Goal: Information Seeking & Learning: Learn about a topic

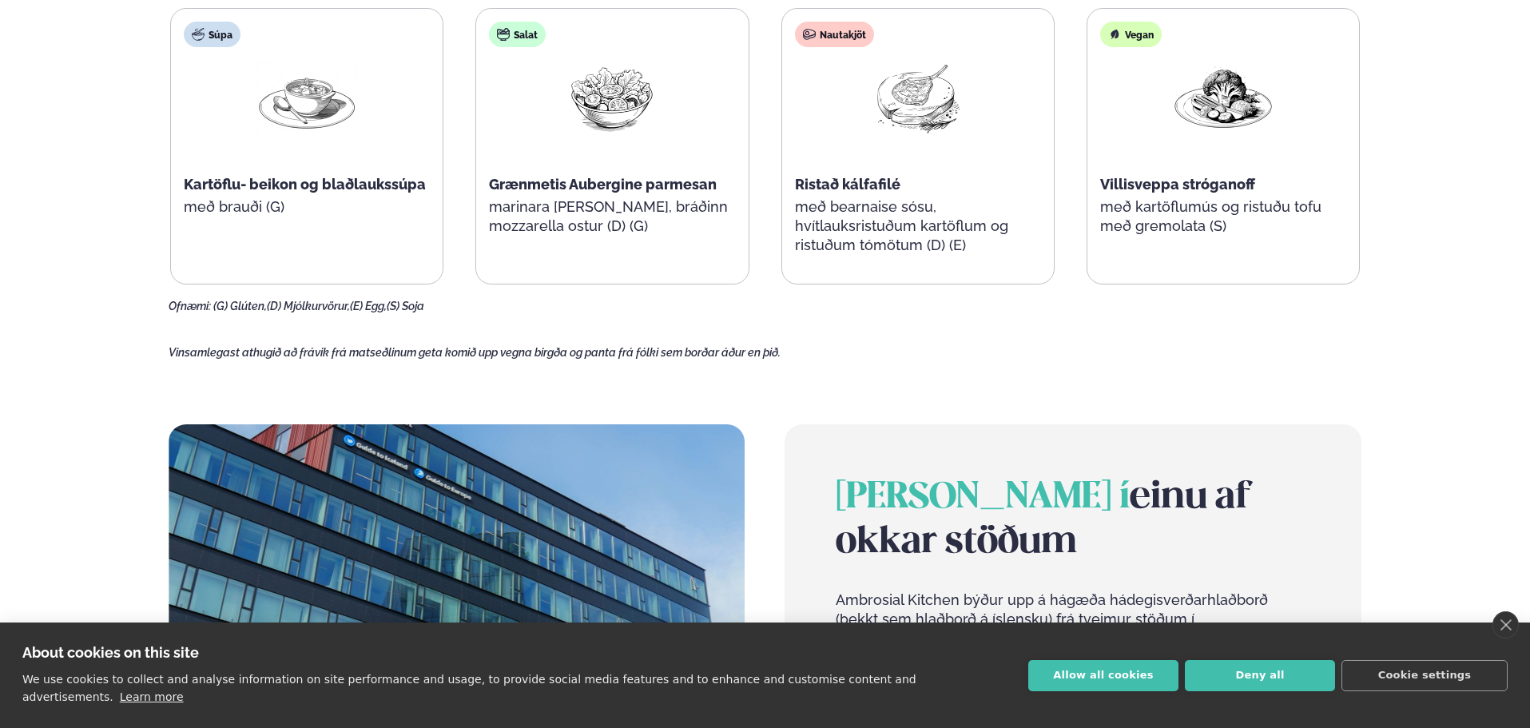
scroll to position [959, 0]
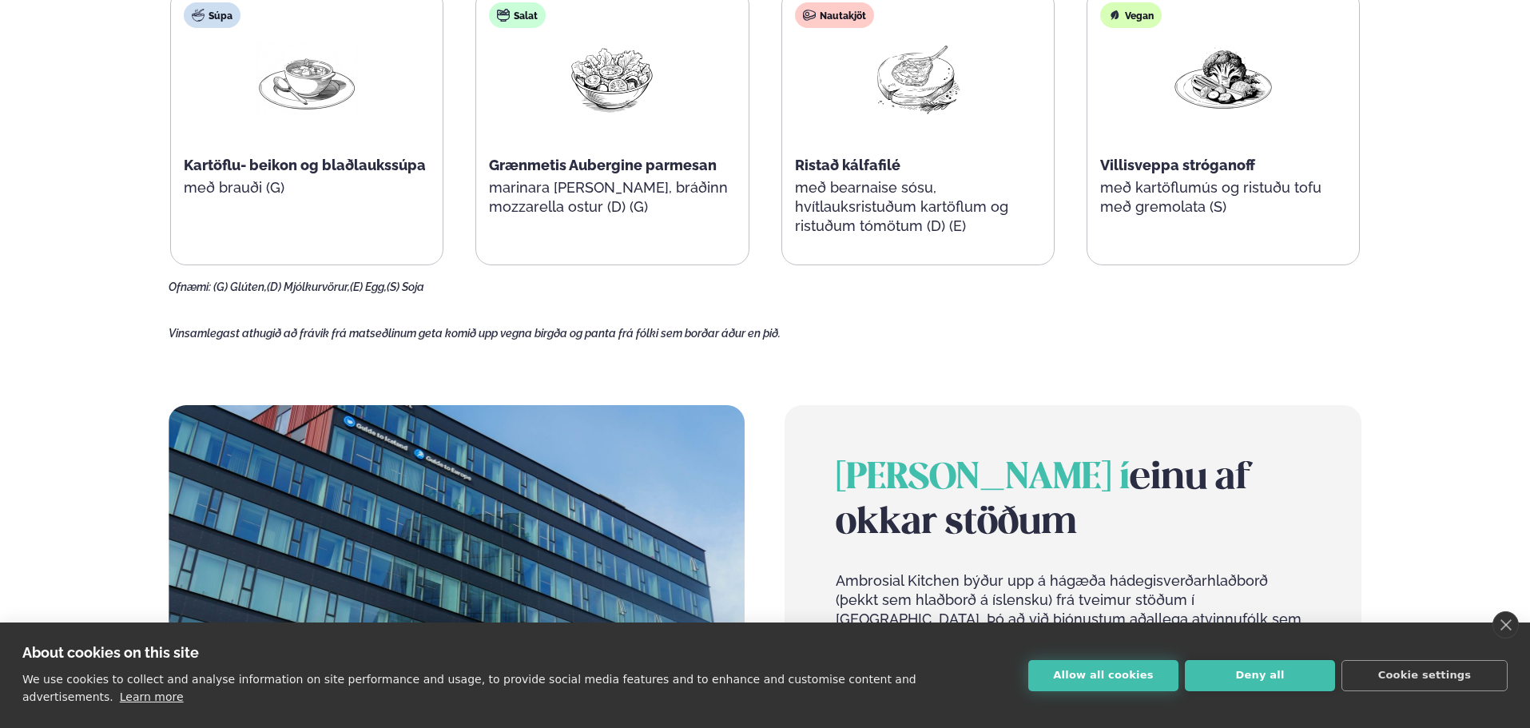
click at [1130, 673] on button "Allow all cookies" at bounding box center [1103, 675] width 150 height 31
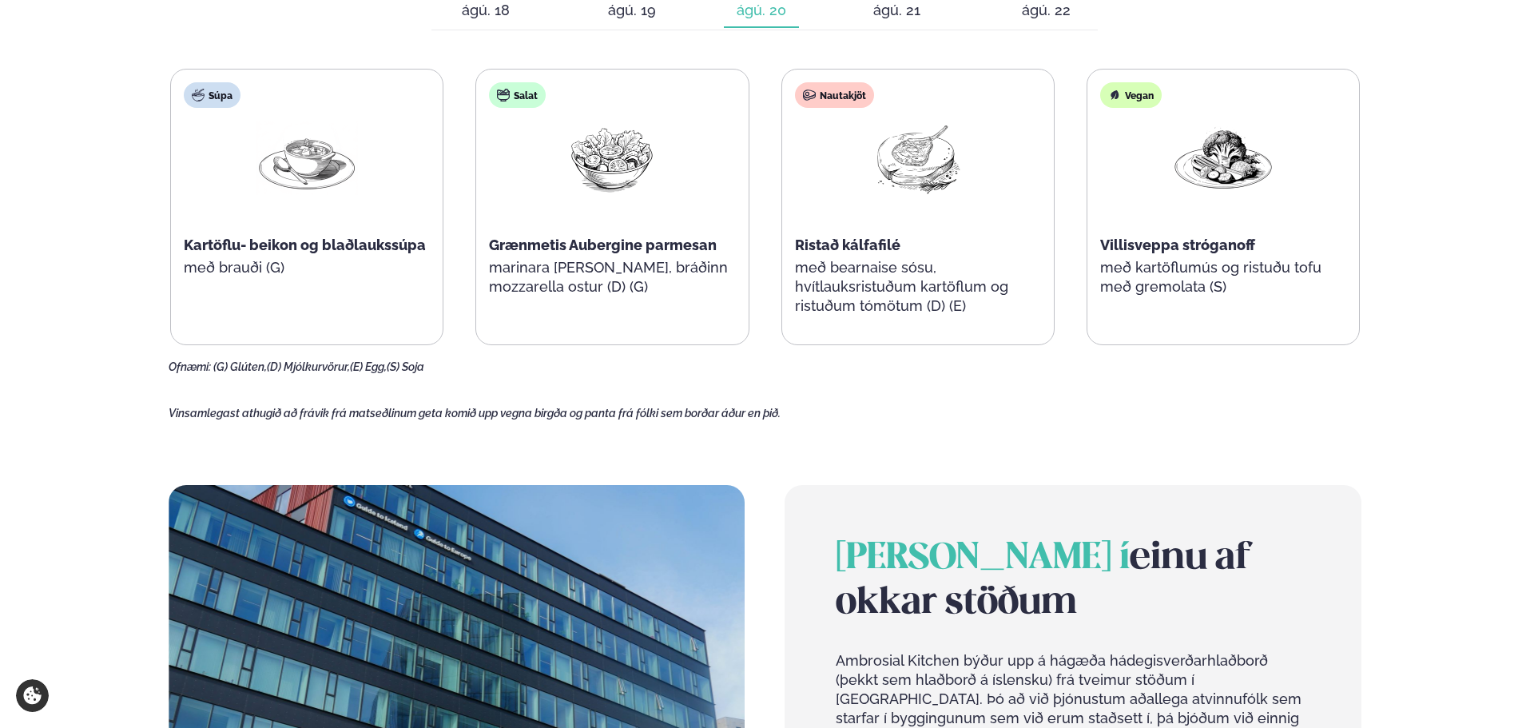
scroll to position [639, 0]
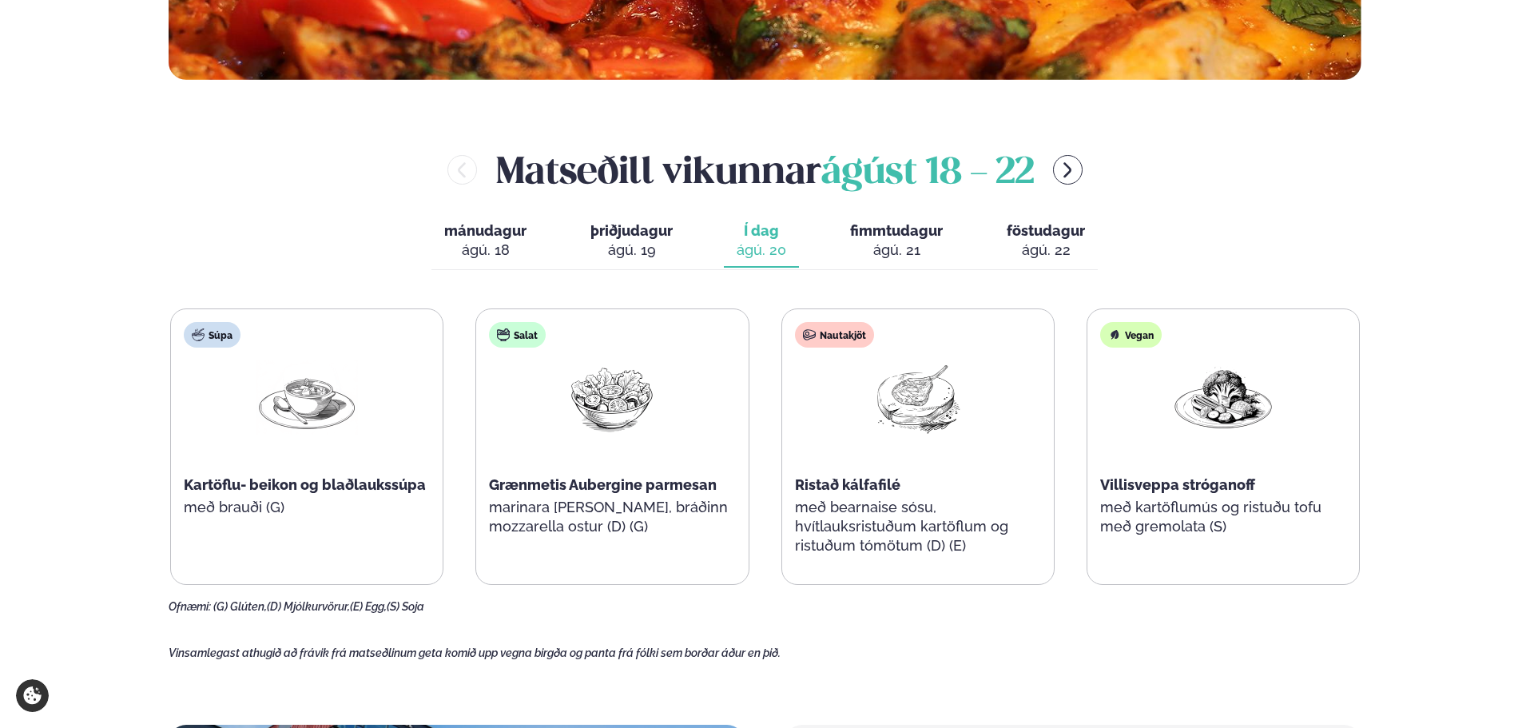
click at [889, 395] on img at bounding box center [918, 397] width 102 height 74
click at [775, 235] on span "Í dag" at bounding box center [762, 230] width 50 height 19
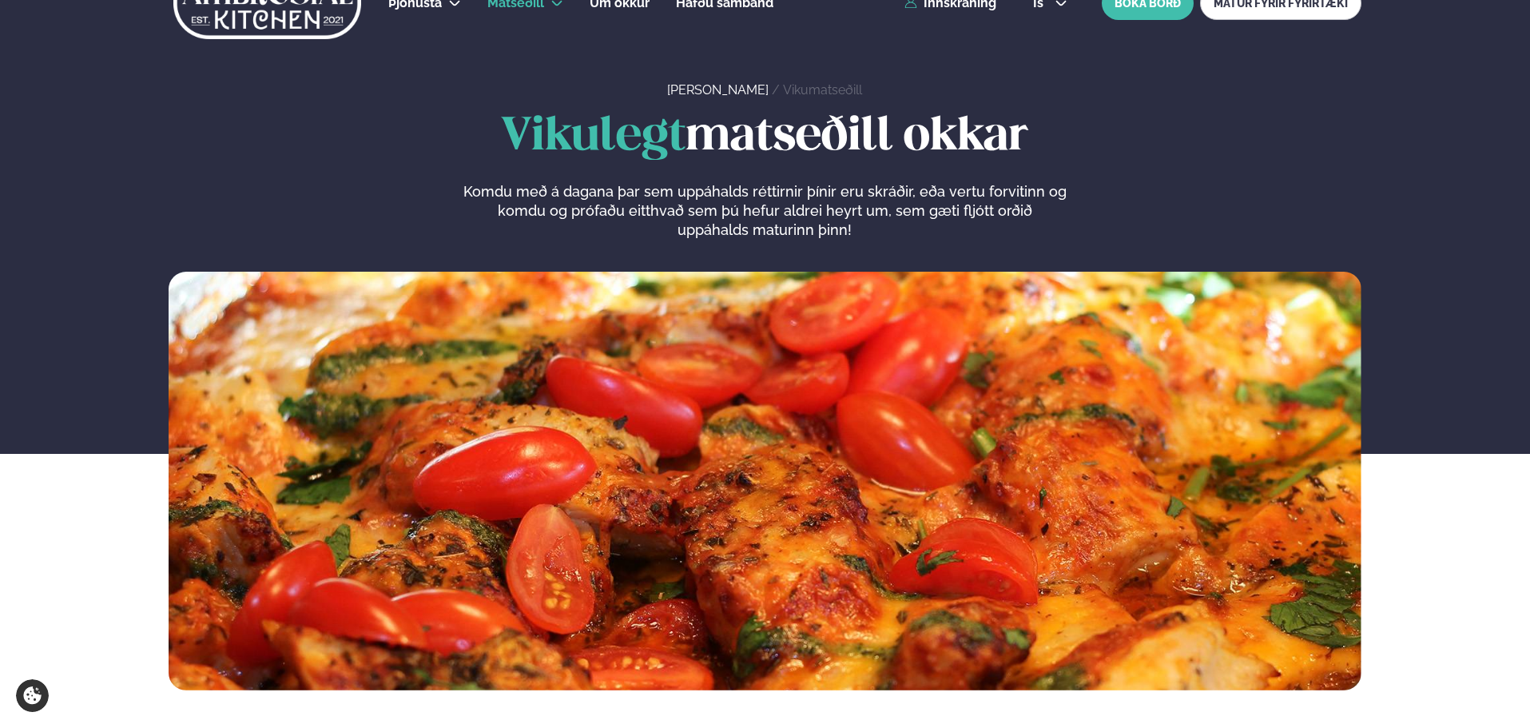
scroll to position [0, 0]
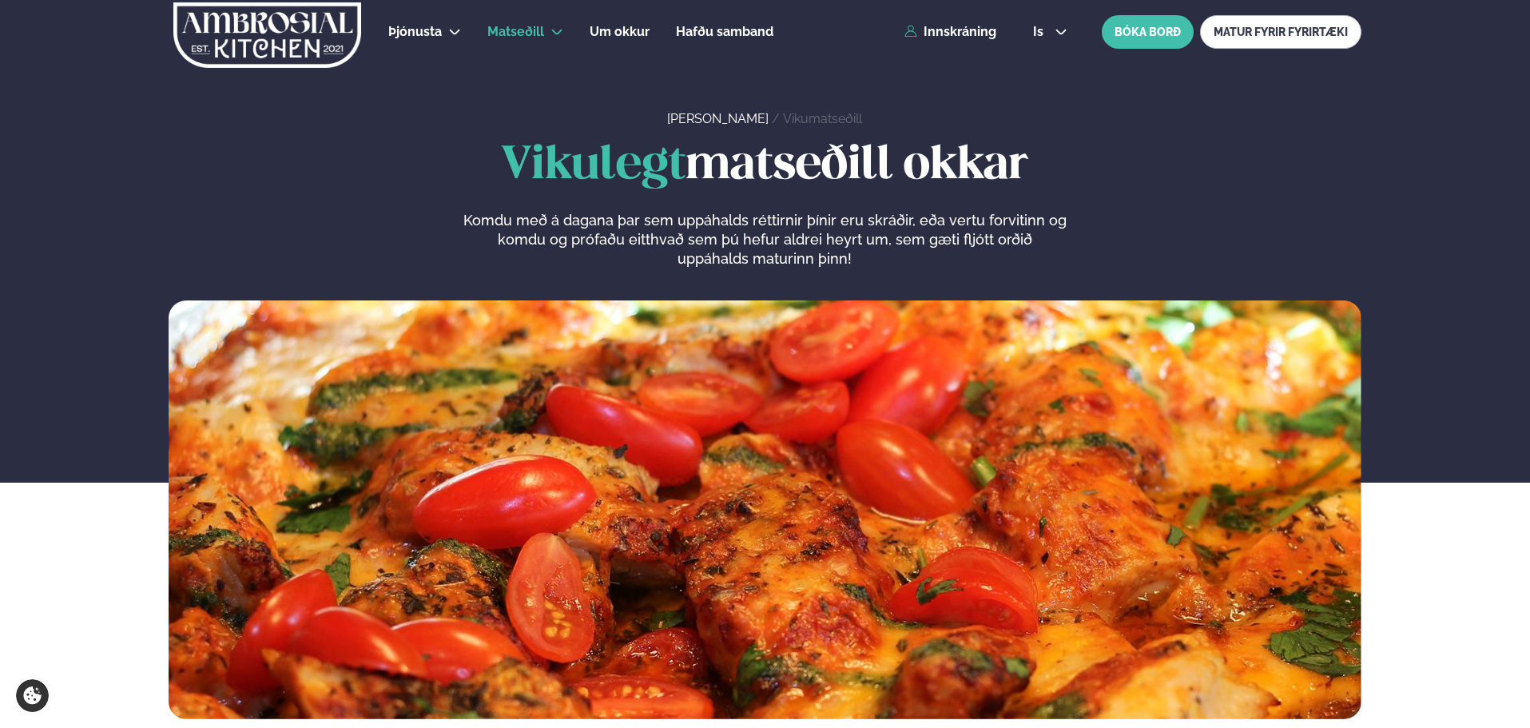
click at [792, 115] on link "Vikumatseðill" at bounding box center [822, 118] width 79 height 15
click at [783, 113] on link "Vikumatseðill" at bounding box center [822, 118] width 79 height 15
click at [720, 111] on link "[PERSON_NAME]" at bounding box center [717, 118] width 101 height 15
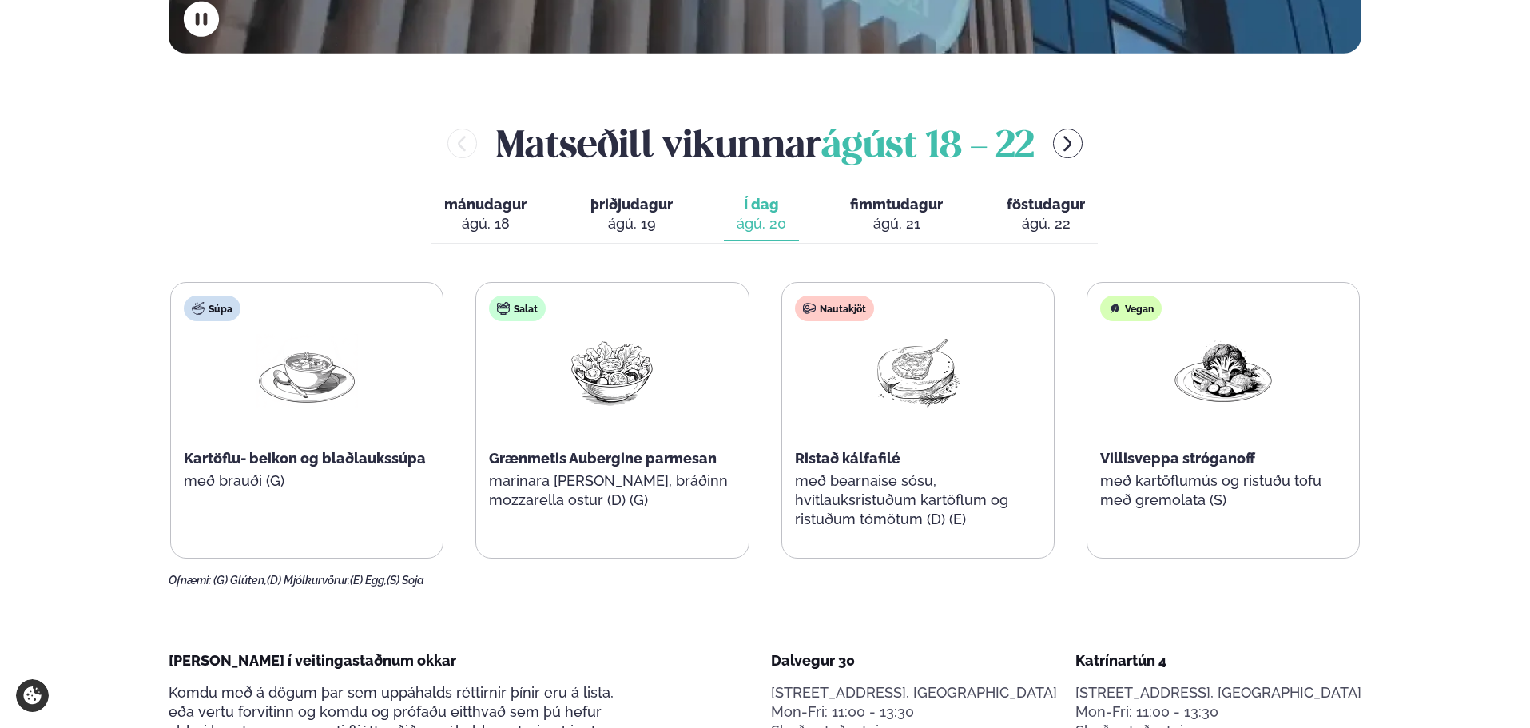
scroll to position [799, 0]
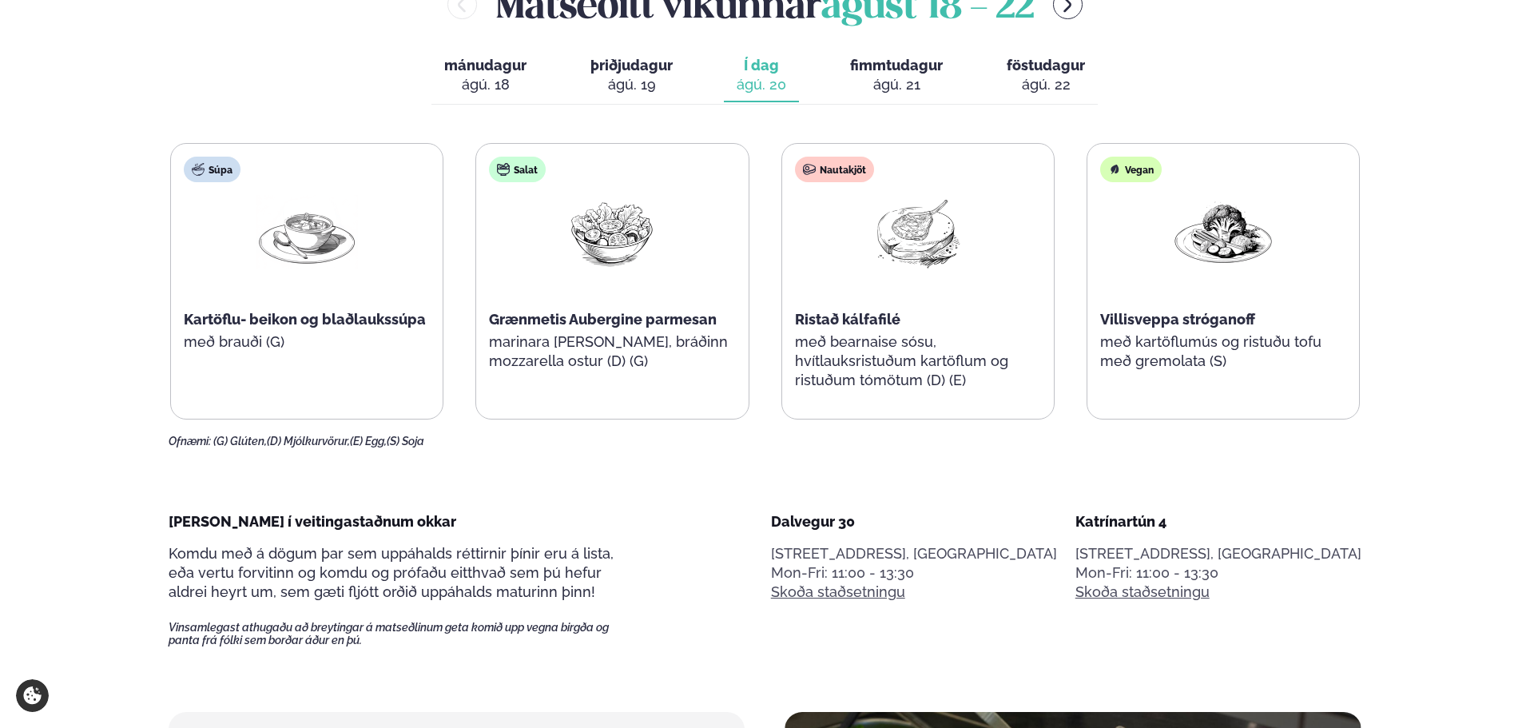
click at [833, 178] on div "Nautakjöt" at bounding box center [834, 170] width 79 height 26
click at [772, 89] on div "ágú. 20" at bounding box center [762, 84] width 50 height 19
click at [899, 247] on img at bounding box center [918, 232] width 102 height 74
click at [479, 622] on span "Vinsamlegast athugaðu að breytingar á matseðlinum geta komið upp vegna birgða o…" at bounding box center [403, 634] width 468 height 26
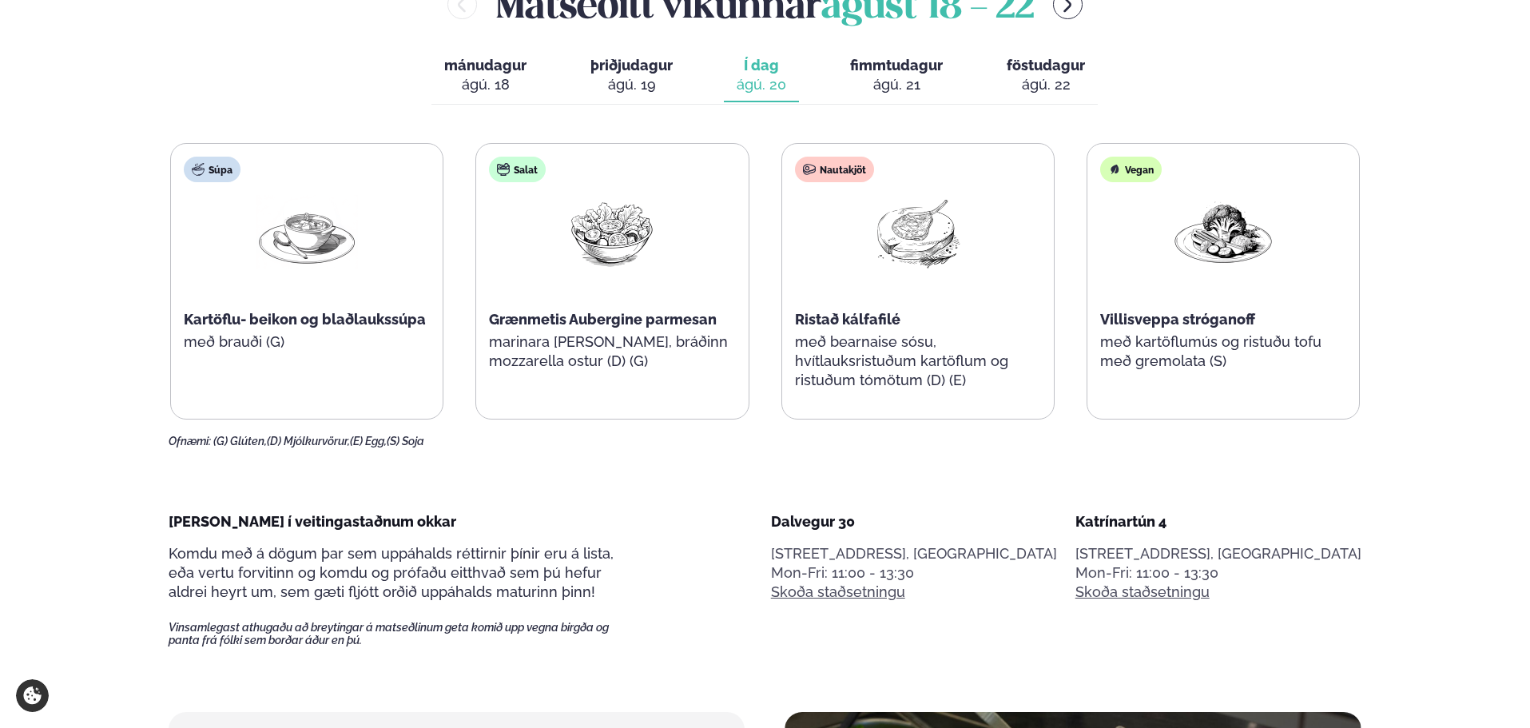
click at [479, 619] on p "Vinsamlegast athugaðu að breytingar á matseðlinum geta komið upp vegna birgða o…" at bounding box center [403, 625] width 468 height 46
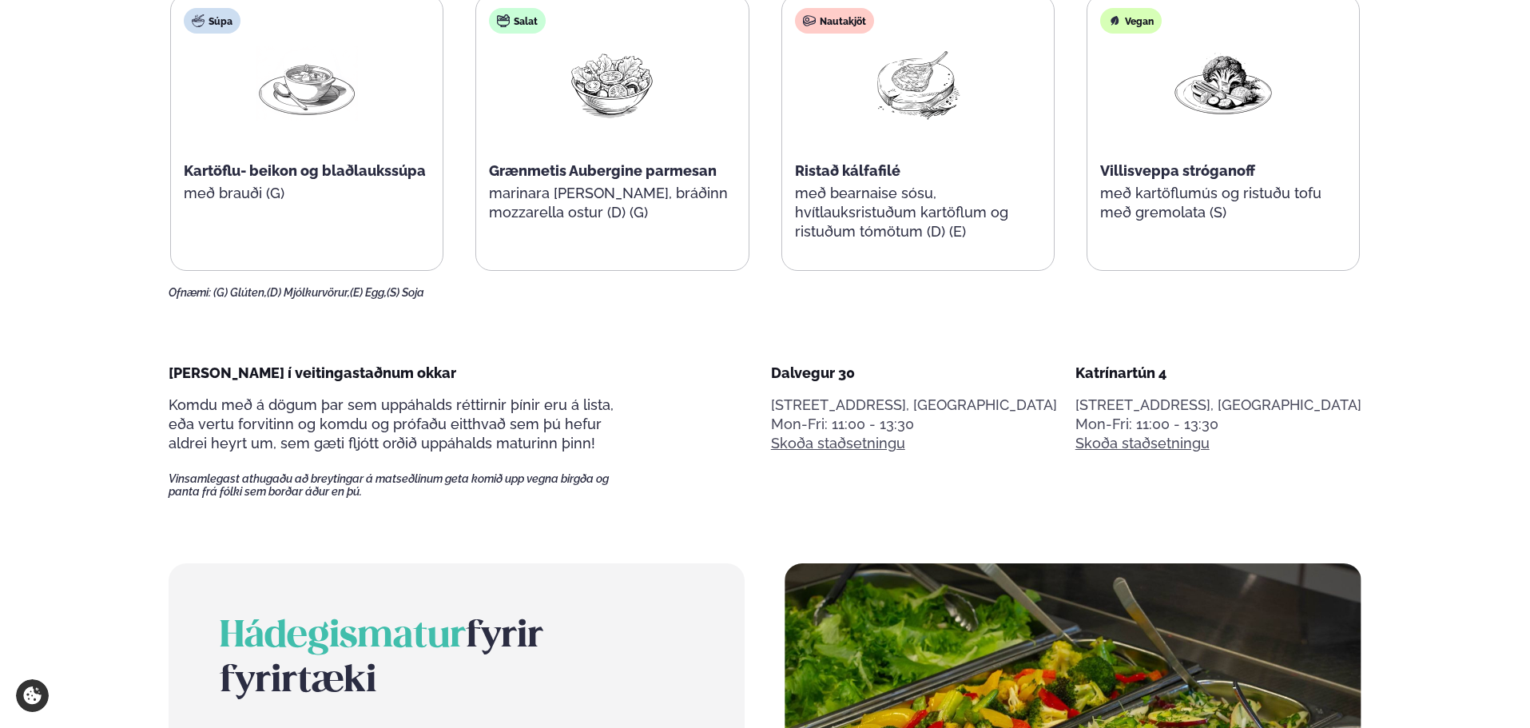
scroll to position [959, 0]
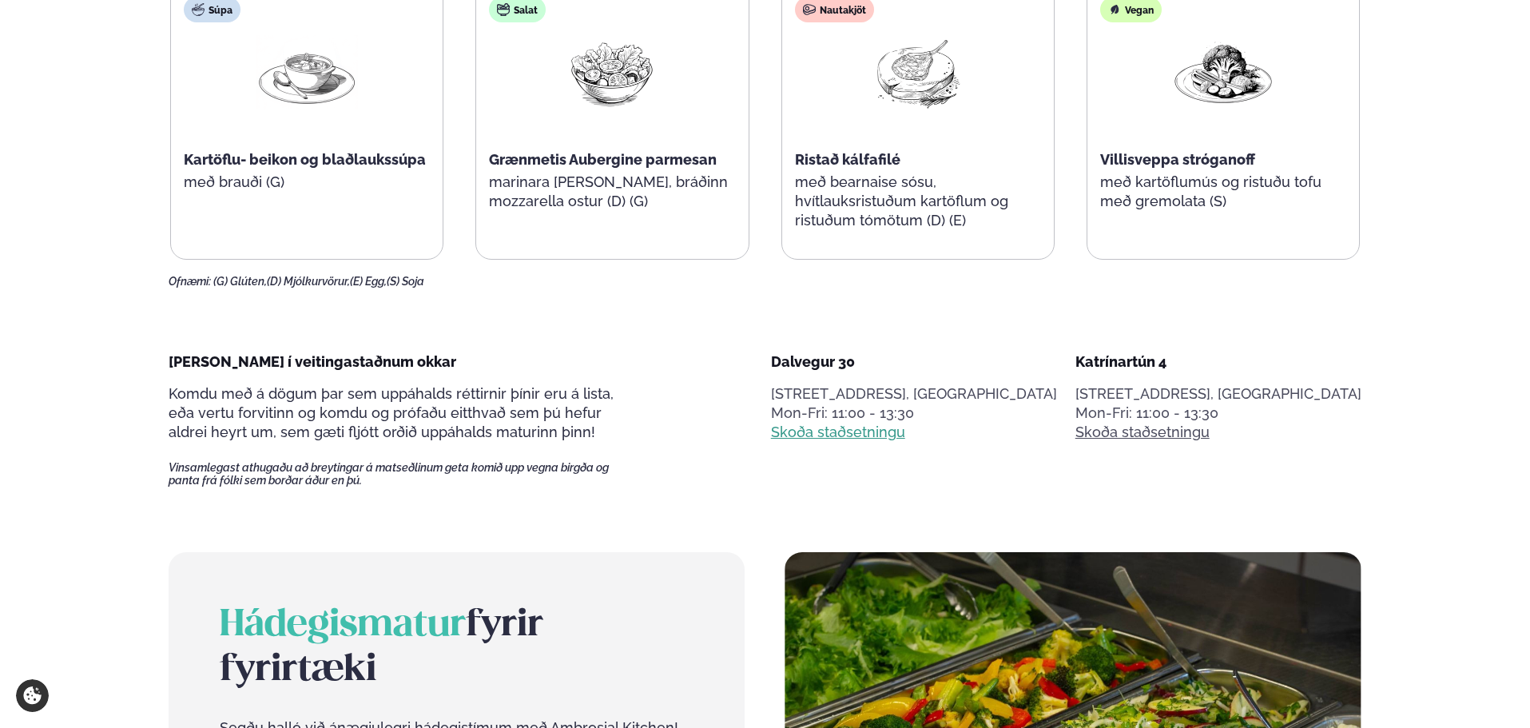
click at [905, 435] on link "Skoða staðsetningu" at bounding box center [838, 432] width 134 height 19
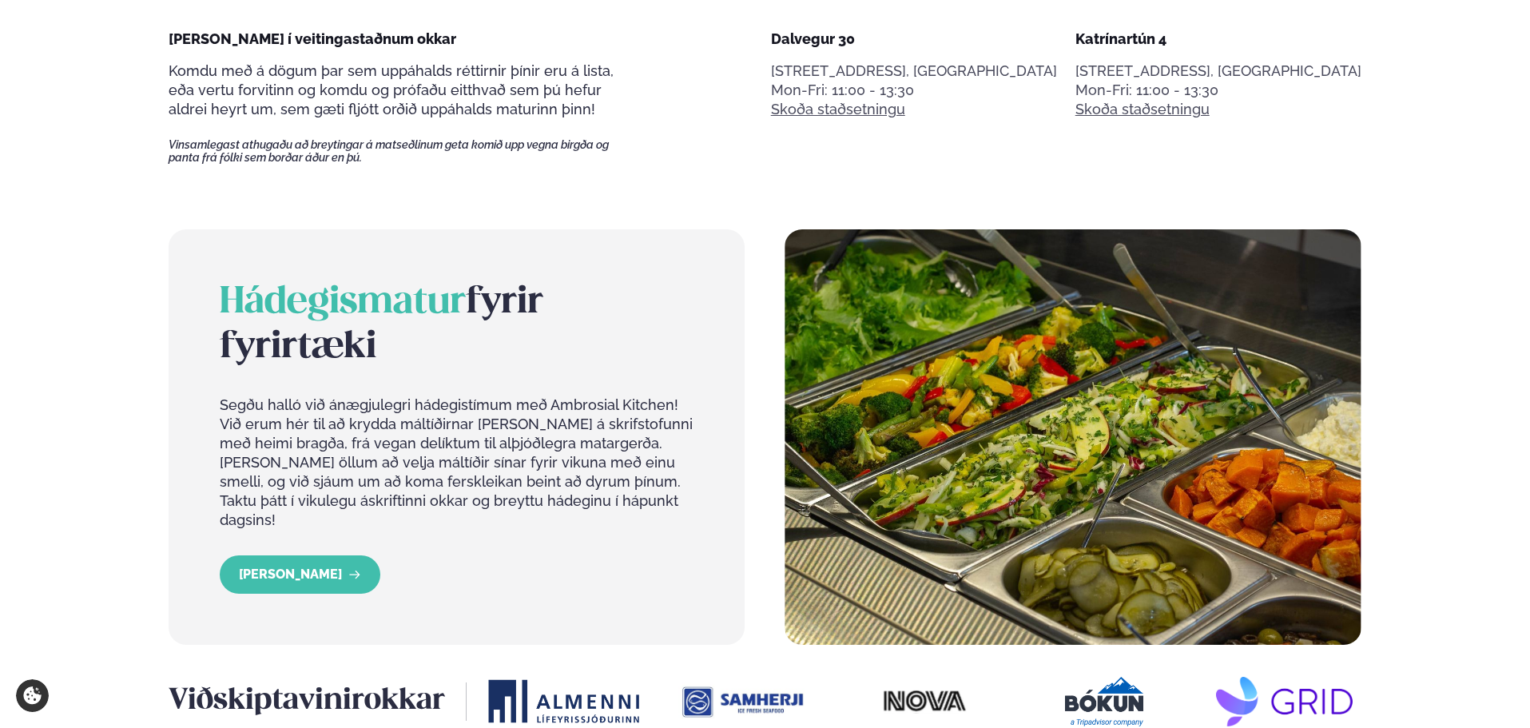
scroll to position [1438, 0]
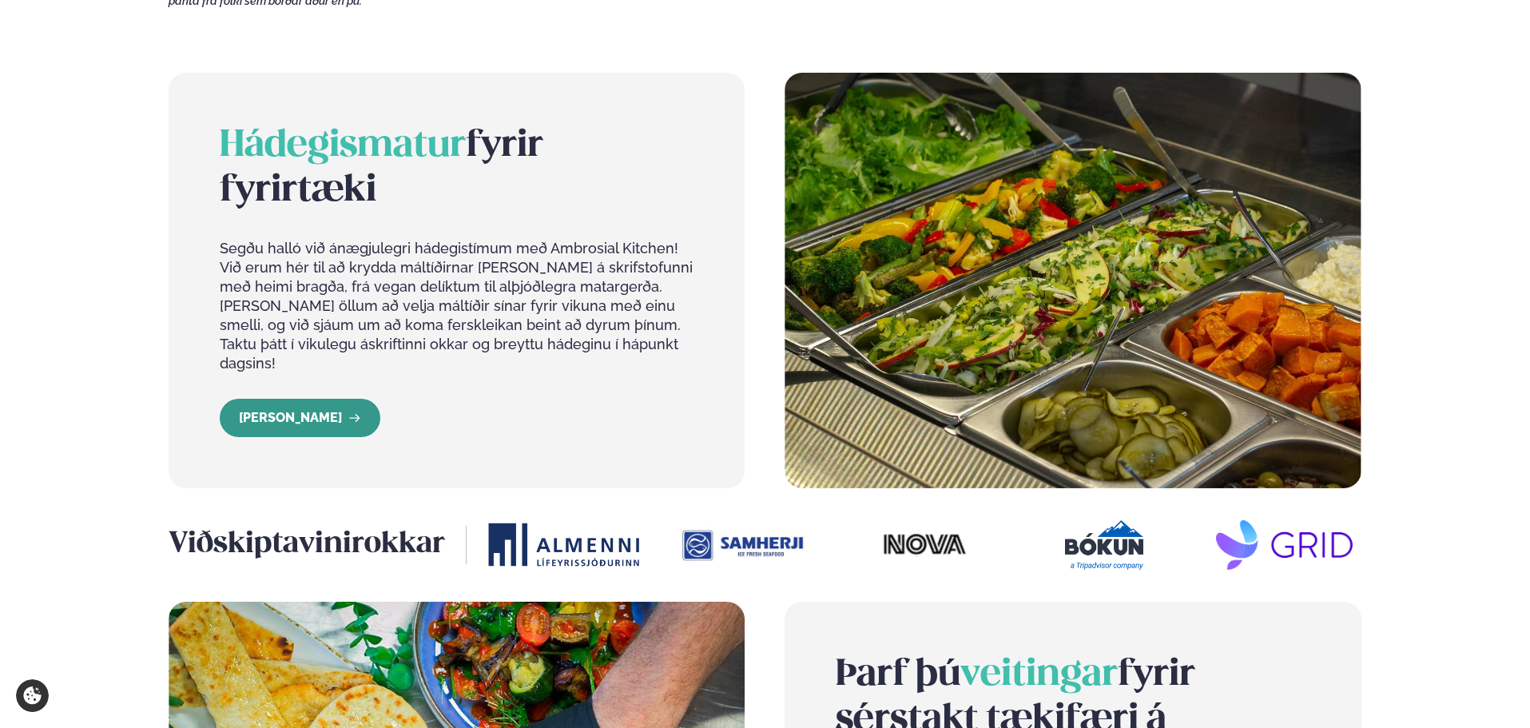
click at [348, 411] on icon "LESA MEIRA" at bounding box center [354, 417] width 13 height 13
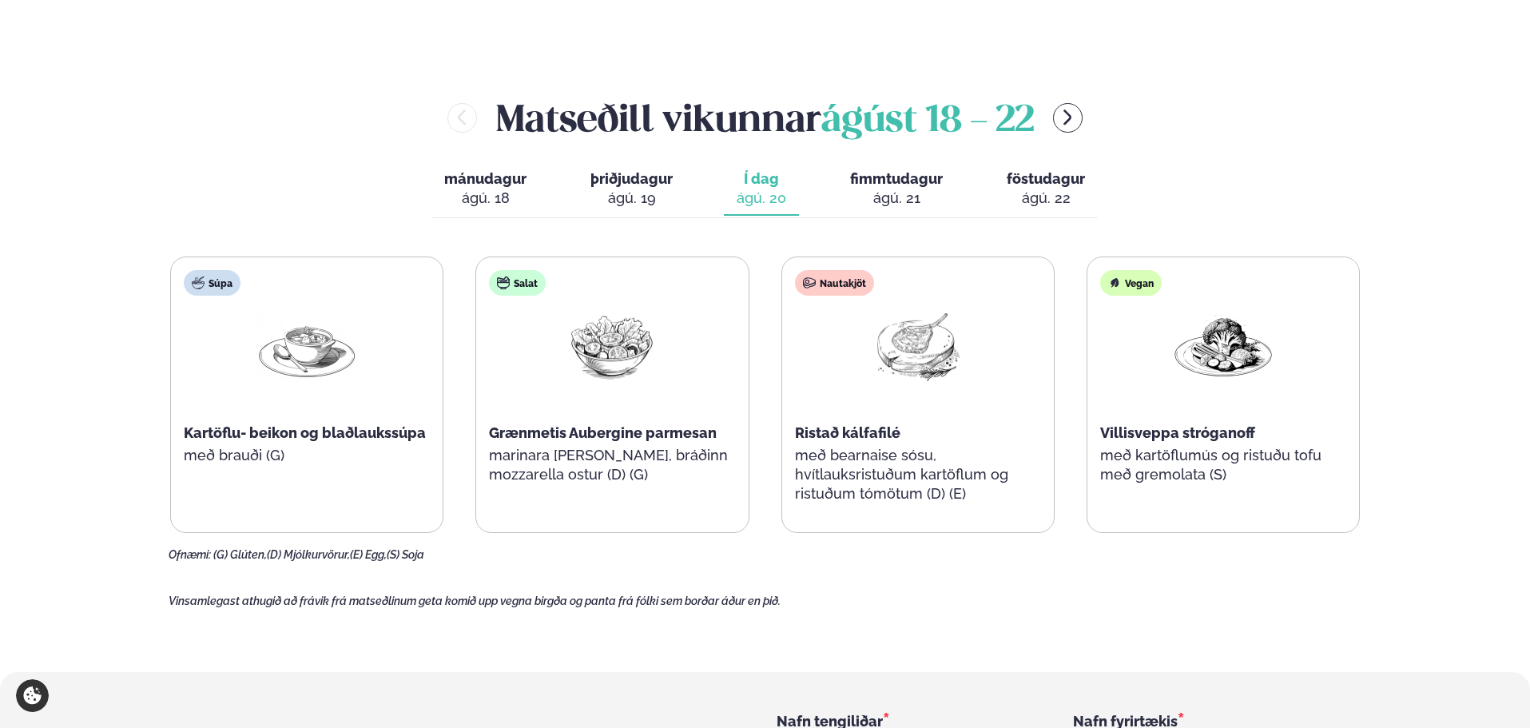
scroll to position [1902, 0]
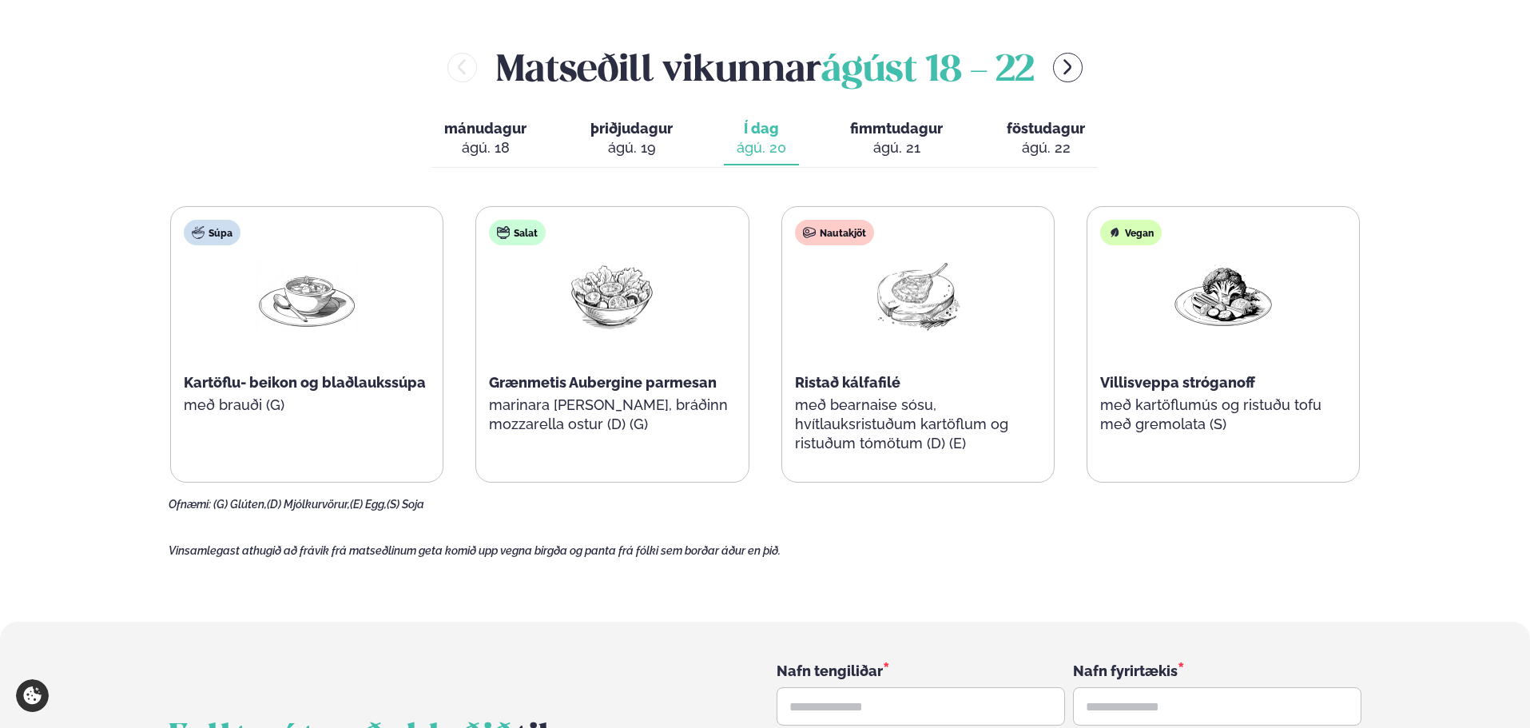
click at [849, 220] on div "Nautakjöt" at bounding box center [834, 233] width 79 height 26
click at [897, 277] on div "Nautakjöt Ristað kálfafilé með bearnaise sósu, hvítlauksristuðum kartöflum og r…" at bounding box center [918, 344] width 272 height 275
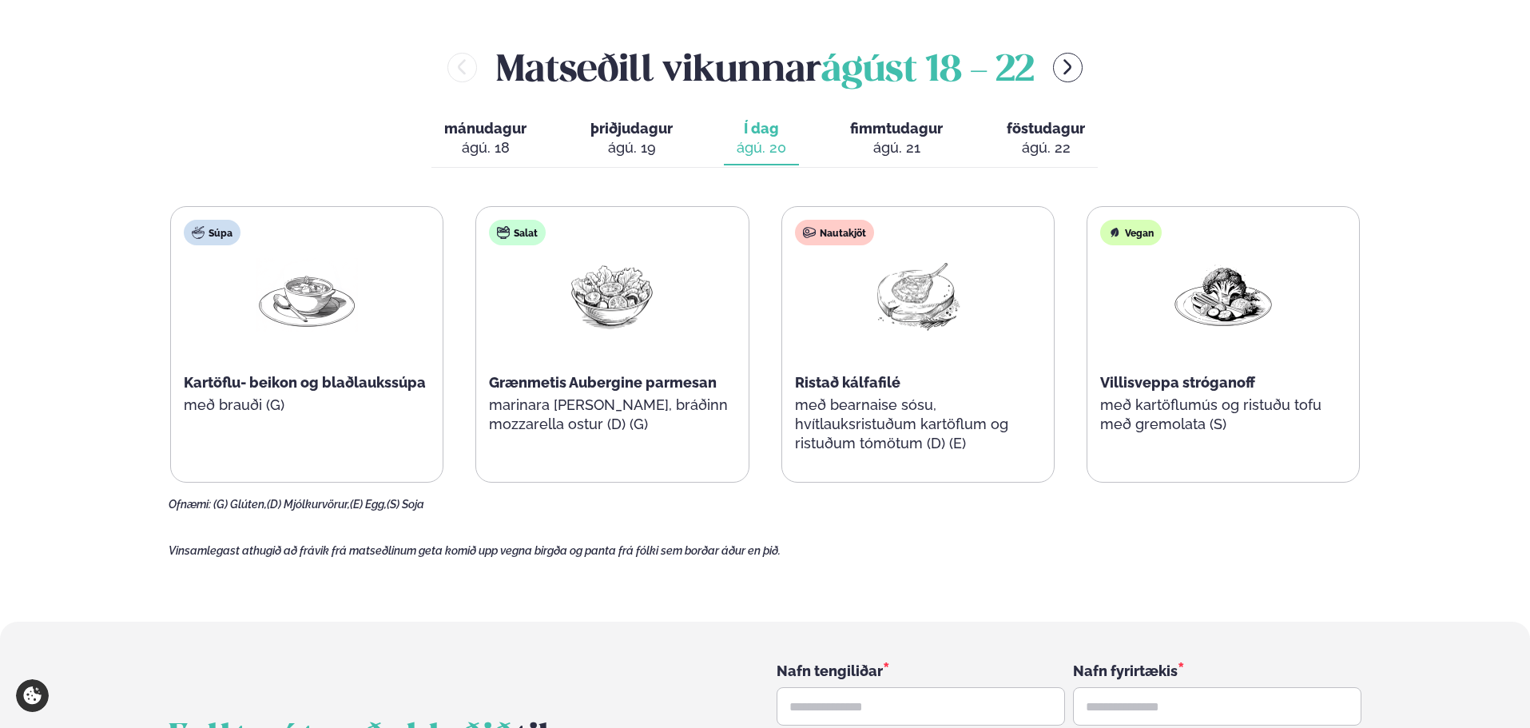
click at [923, 292] on div at bounding box center [918, 309] width 102 height 102
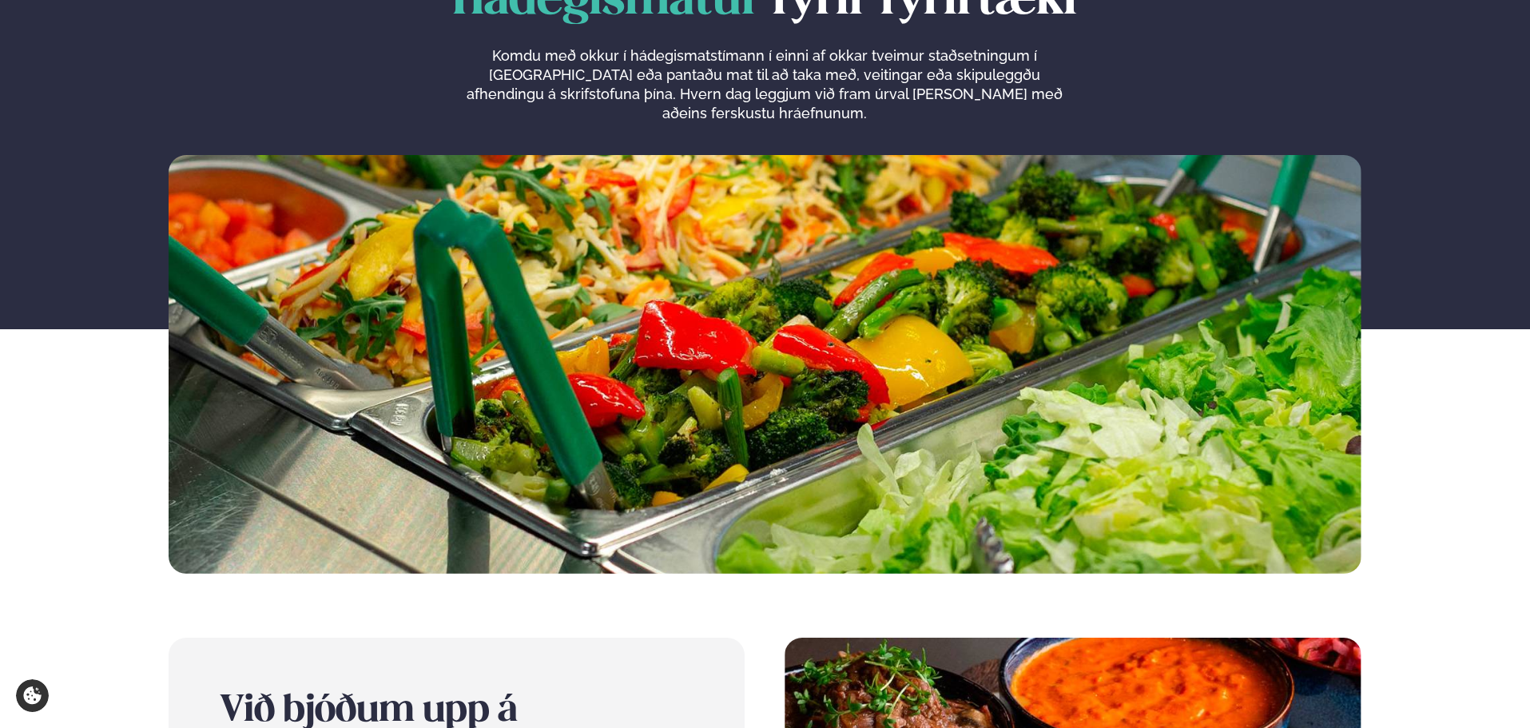
scroll to position [0, 0]
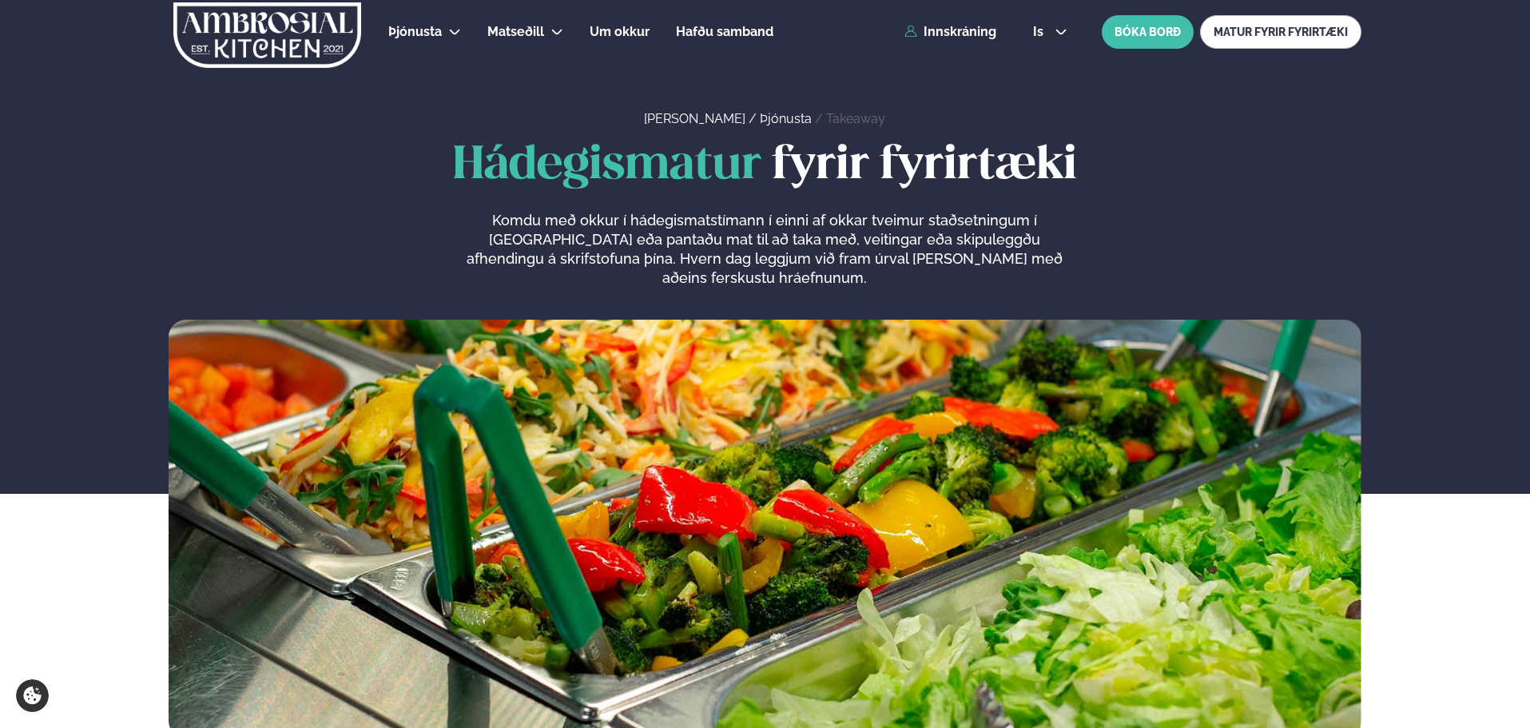
click at [920, 168] on h1 "Hádegismatur fyrir fyrirtæki" at bounding box center [765, 166] width 1193 height 51
click at [755, 169] on span "Hádegismatur" at bounding box center [607, 166] width 308 height 44
click at [725, 171] on span "Hádegismatur" at bounding box center [607, 166] width 308 height 44
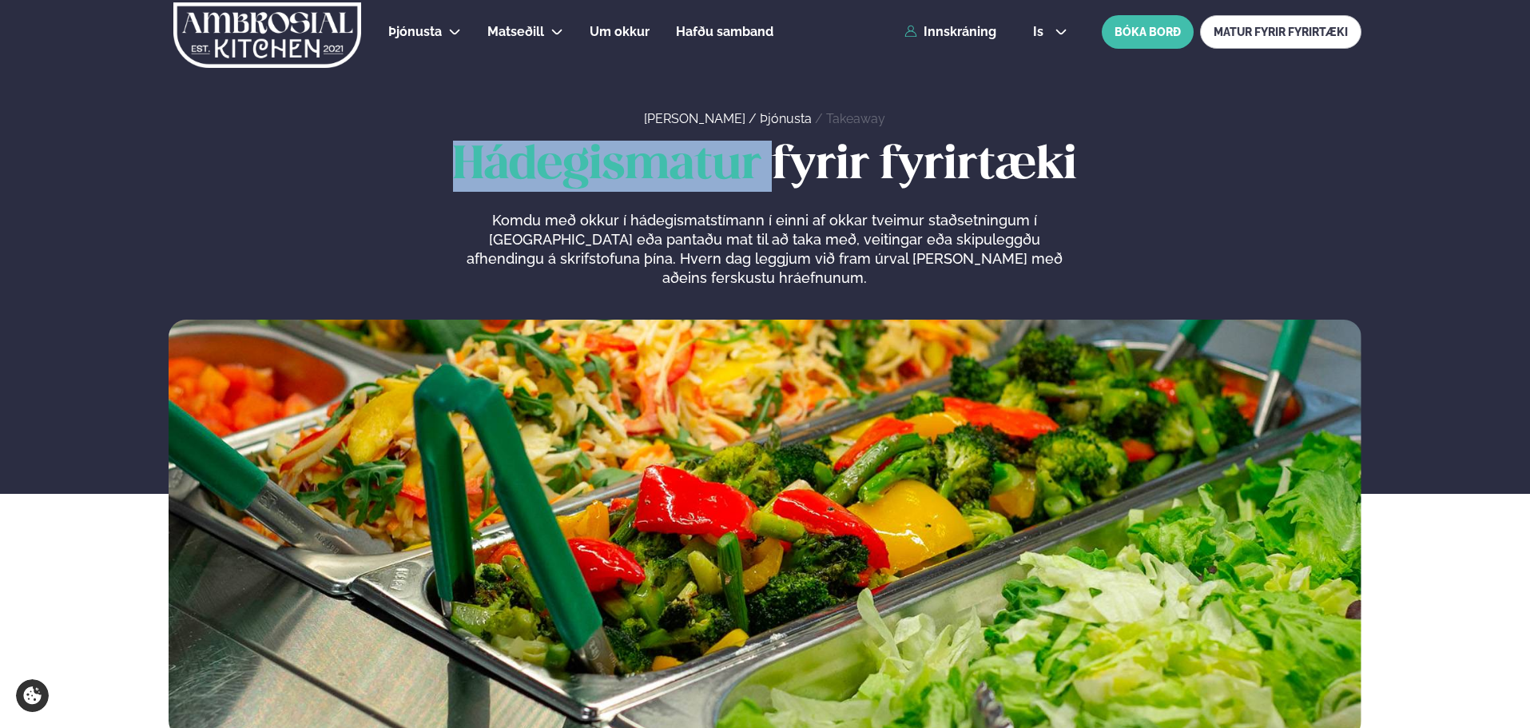
click at [725, 171] on span "Hádegismatur" at bounding box center [607, 166] width 308 height 44
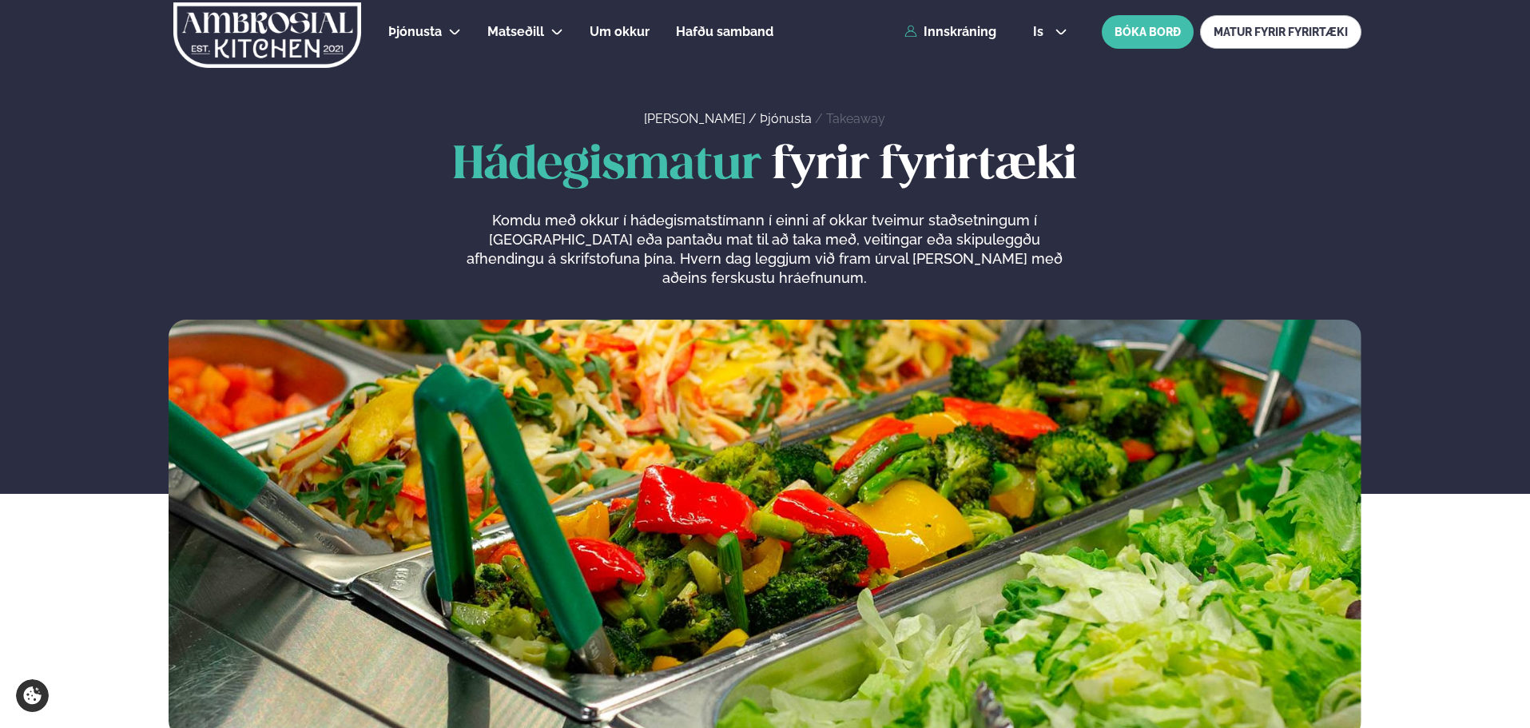
click at [781, 169] on h1 "Hádegismatur fyrir fyrirtæki" at bounding box center [765, 166] width 1193 height 51
click at [921, 167] on h1 "Hádegismatur fyrir fyrirtæki" at bounding box center [765, 166] width 1193 height 51
click at [799, 168] on h1 "Hádegismatur fyrir fyrirtæki" at bounding box center [765, 166] width 1193 height 51
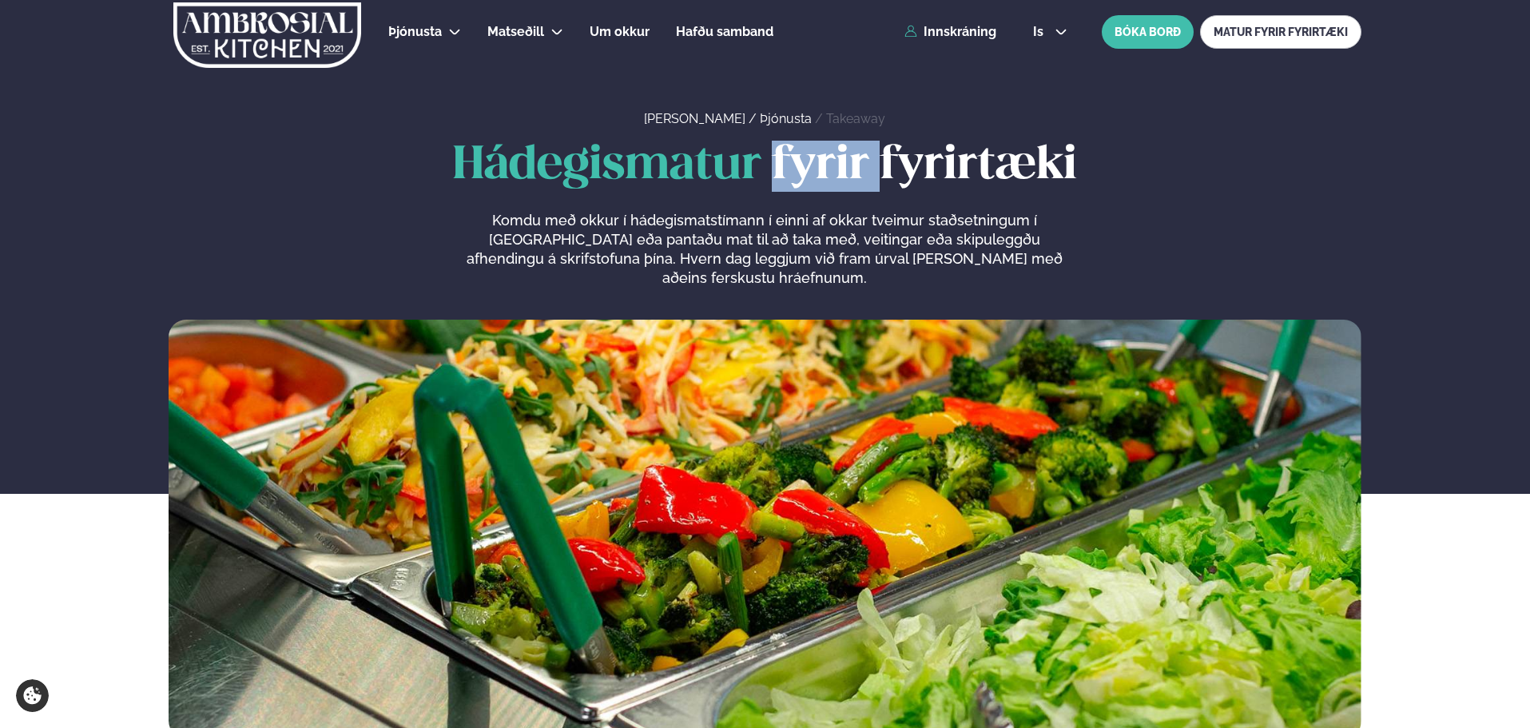
click at [799, 168] on h1 "Hádegismatur fyrir fyrirtæki" at bounding box center [765, 166] width 1193 height 51
click at [653, 159] on span "Hádegismatur" at bounding box center [607, 166] width 308 height 44
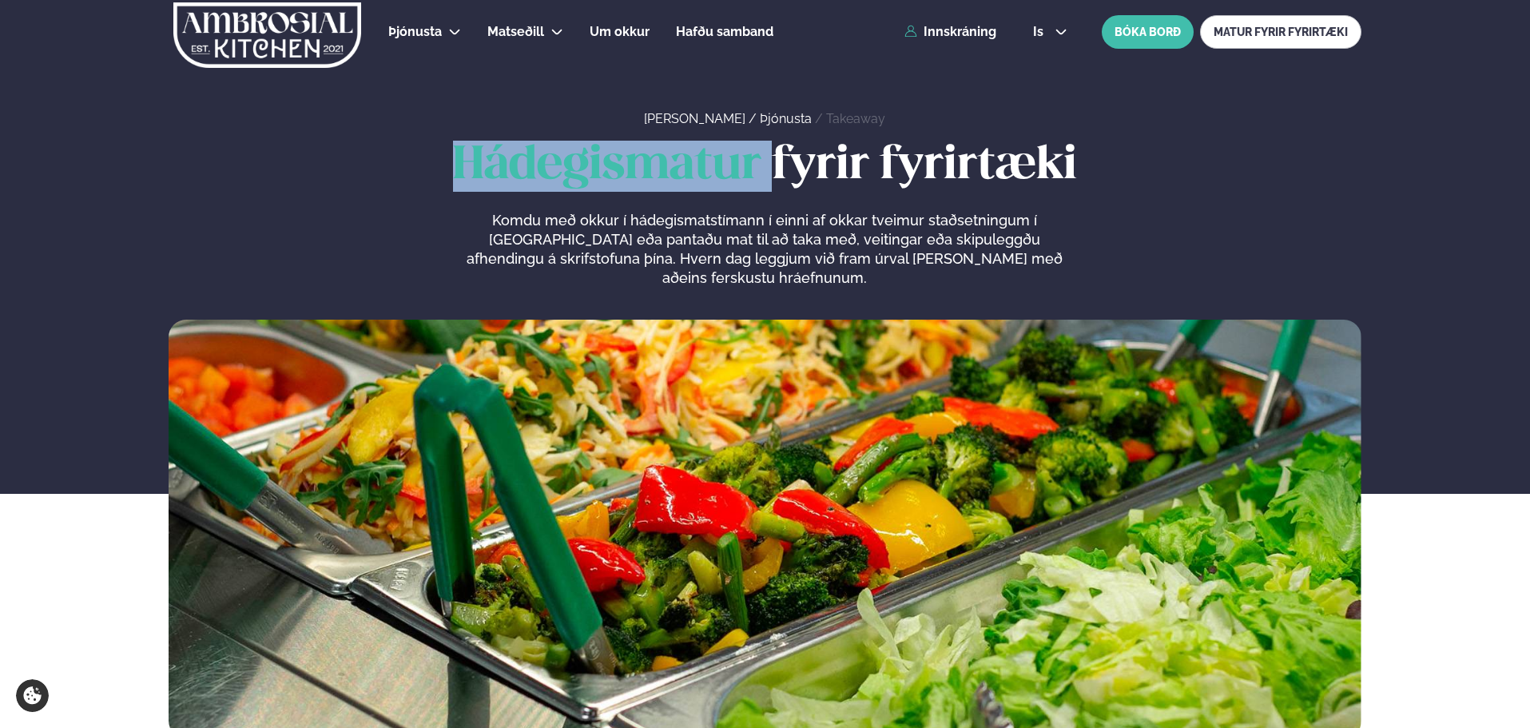
click at [653, 159] on span "Hádegismatur" at bounding box center [607, 166] width 308 height 44
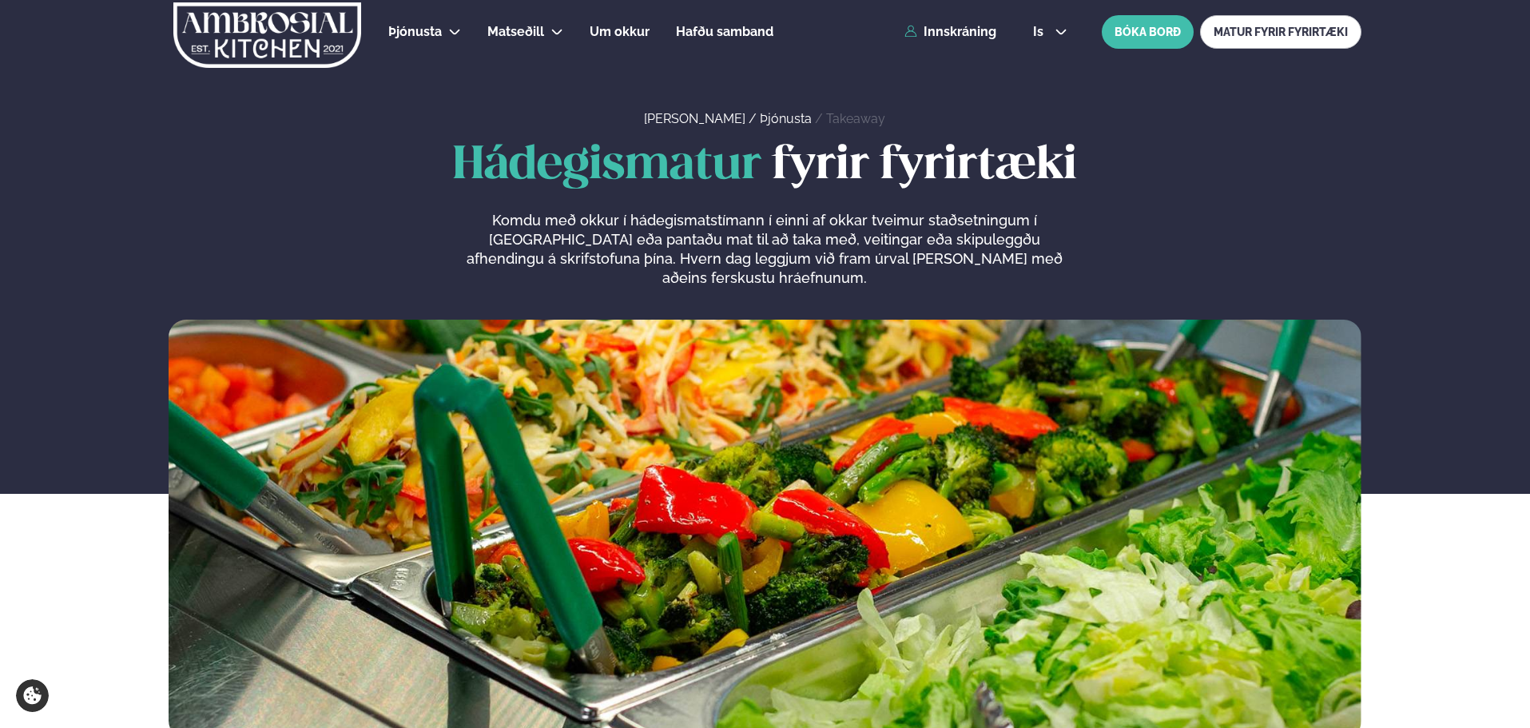
click at [778, 158] on h1 "Hádegismatur fyrir fyrirtæki" at bounding box center [765, 166] width 1193 height 51
click at [952, 161] on h1 "Hádegismatur fyrir fyrirtæki" at bounding box center [765, 166] width 1193 height 51
drag, startPoint x: 952, startPoint y: 161, endPoint x: 828, endPoint y: 165, distance: 124.7
click at [949, 163] on h1 "Hádegismatur fyrir fyrirtæki" at bounding box center [765, 166] width 1193 height 51
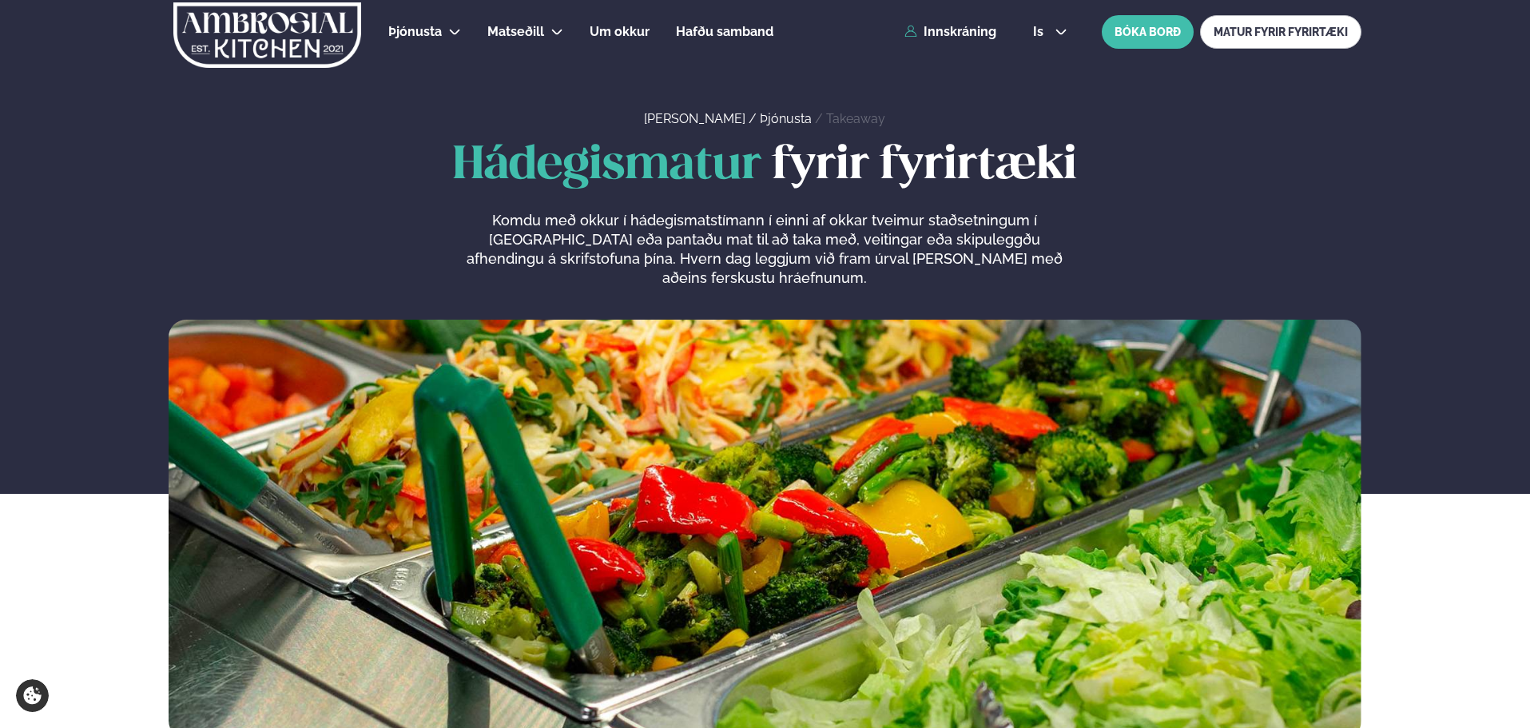
click at [823, 165] on h1 "Hádegismatur fyrir fyrirtæki" at bounding box center [765, 166] width 1193 height 51
click at [784, 163] on h1 "Hádegismatur fyrir fyrirtæki" at bounding box center [765, 166] width 1193 height 51
click at [718, 156] on span "Hádegismatur" at bounding box center [607, 166] width 308 height 44
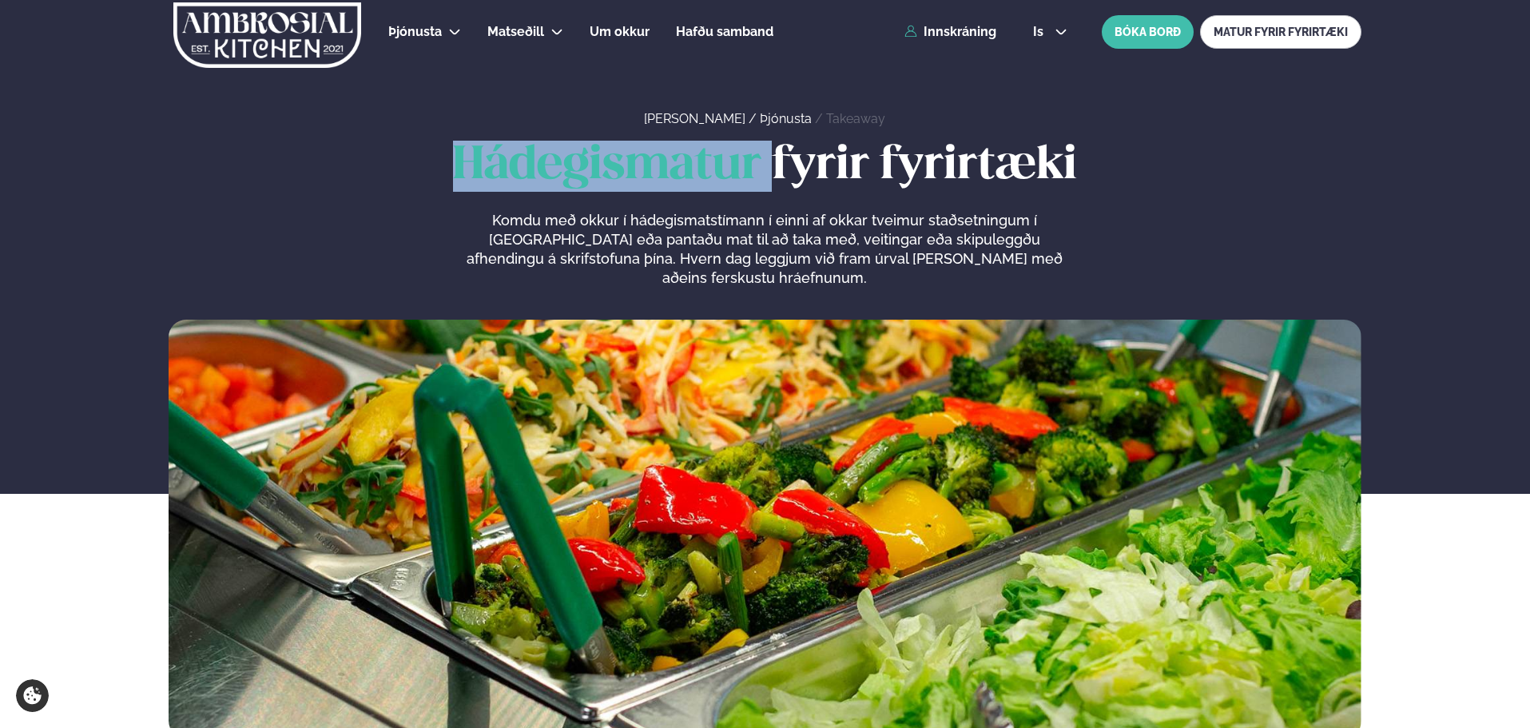
click at [718, 156] on span "Hádegismatur" at bounding box center [607, 166] width 308 height 44
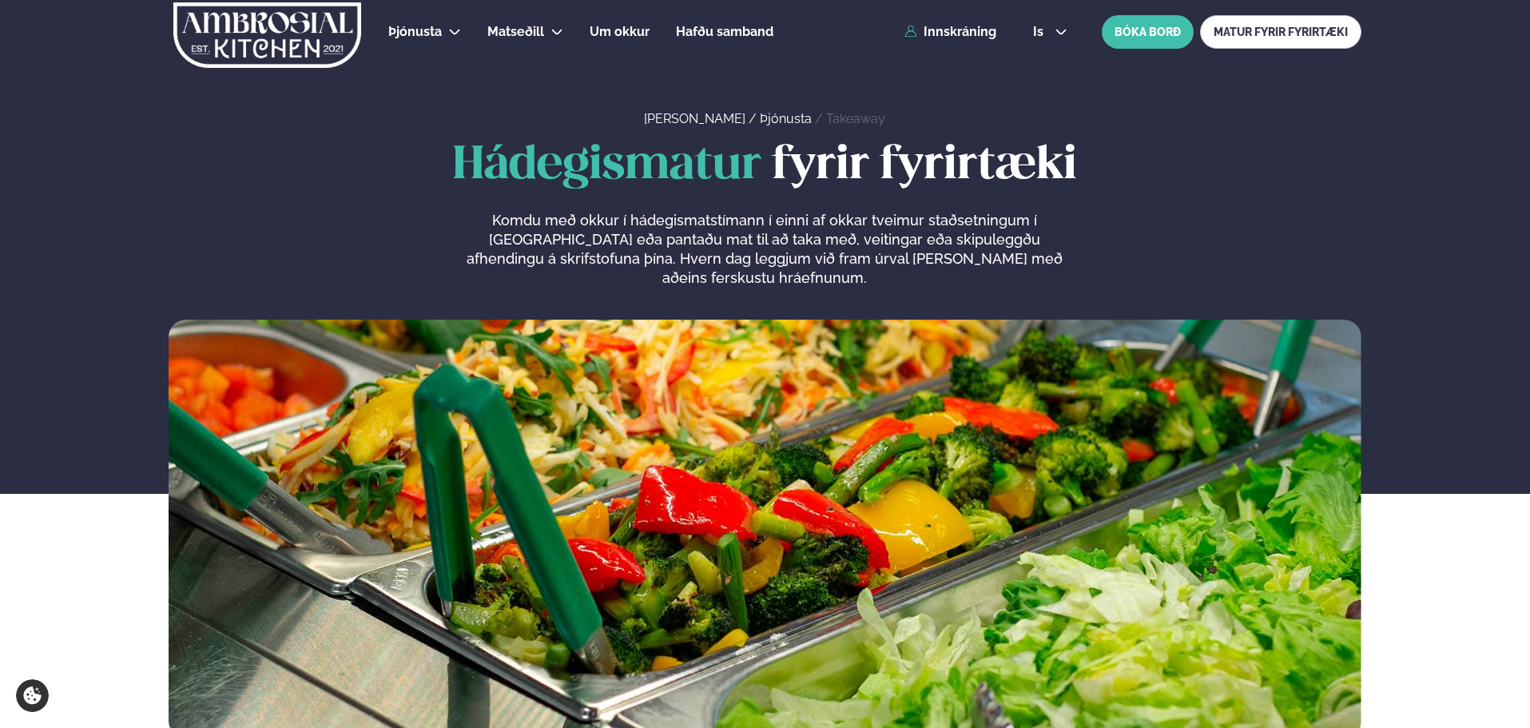
click at [824, 157] on h1 "Hádegismatur fyrir fyrirtæki" at bounding box center [765, 166] width 1193 height 51
click at [872, 161] on h1 "Hádegismatur fyrir fyrirtæki" at bounding box center [765, 166] width 1193 height 51
click at [727, 169] on span "Hádegismatur" at bounding box center [607, 166] width 308 height 44
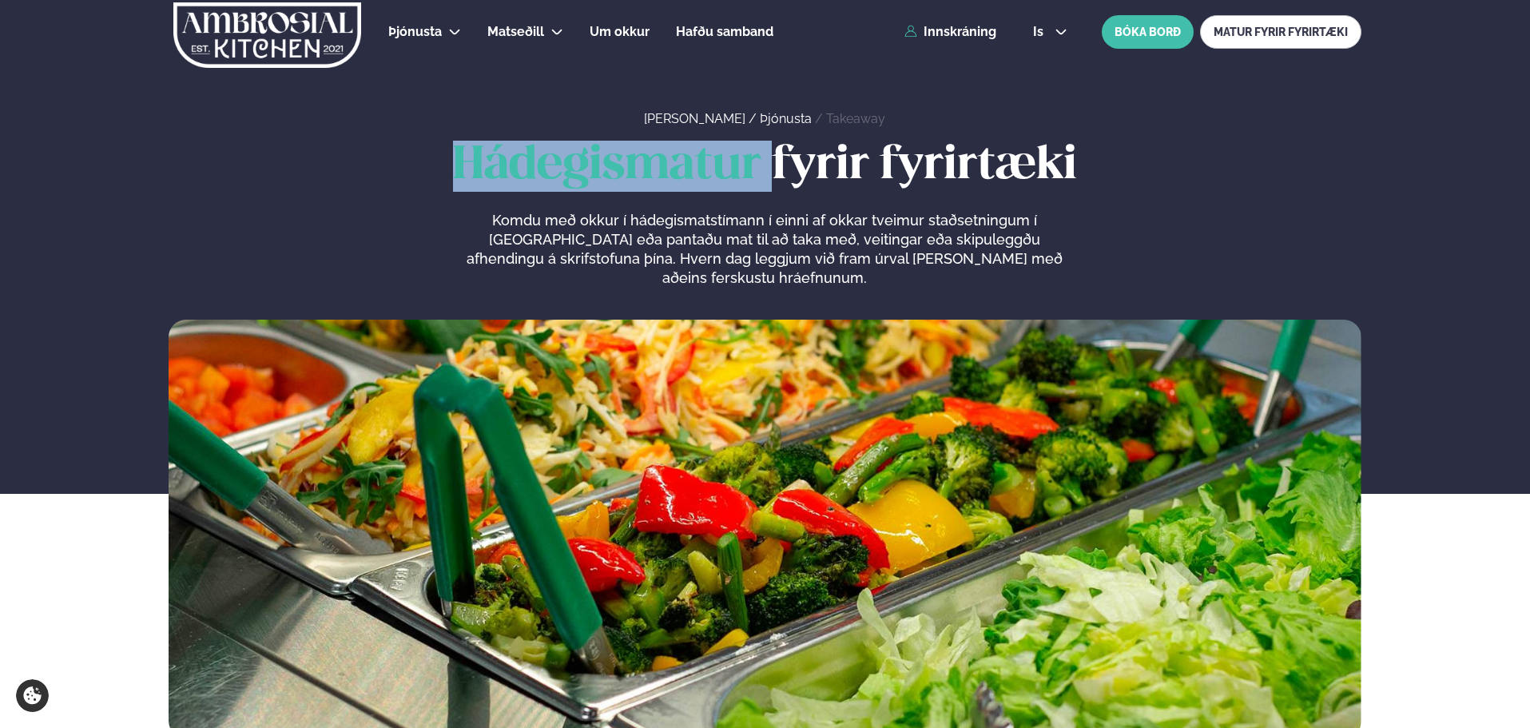
click at [727, 169] on span "Hádegismatur" at bounding box center [607, 166] width 308 height 44
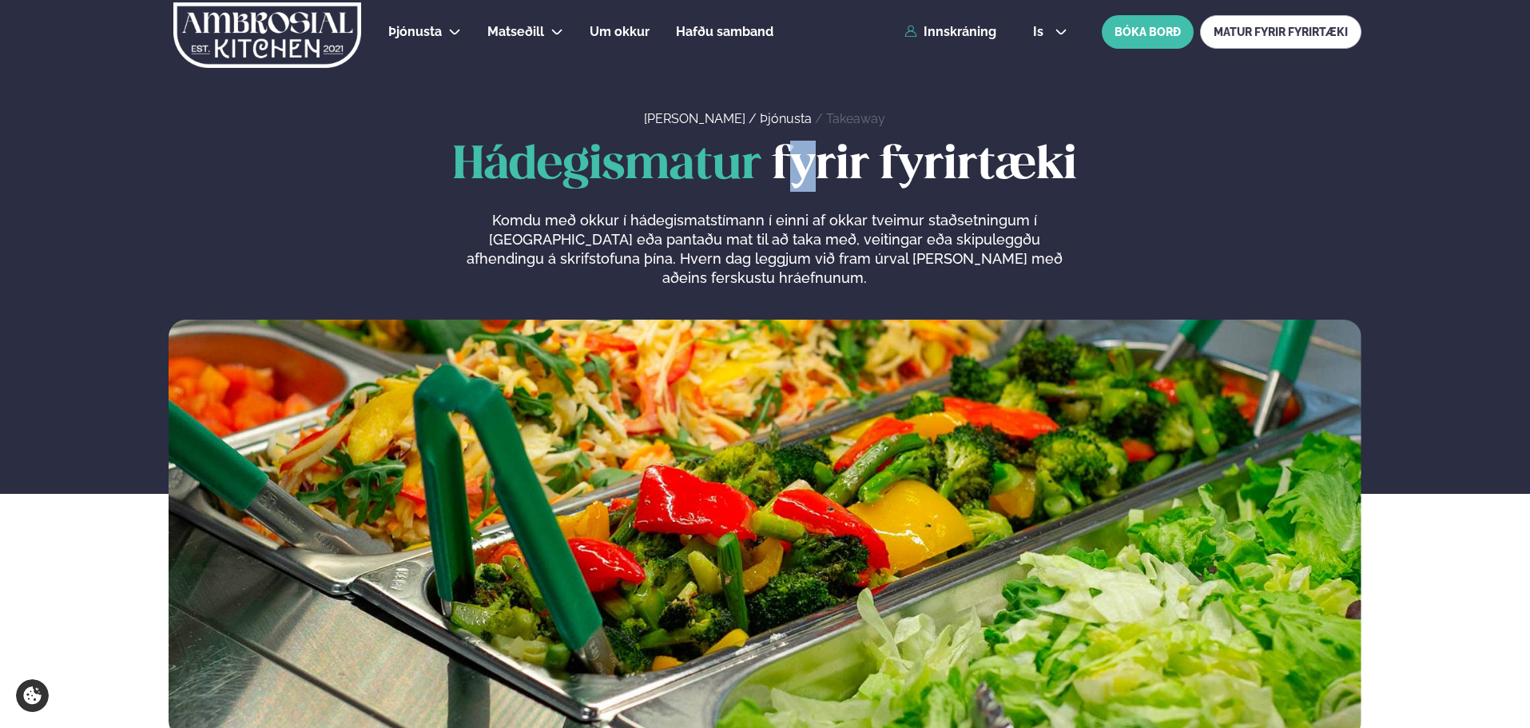
click at [804, 172] on h1 "Hádegismatur fyrir fyrirtæki" at bounding box center [765, 166] width 1193 height 51
click at [960, 173] on h1 "Hádegismatur fyrir fyrirtæki" at bounding box center [765, 166] width 1193 height 51
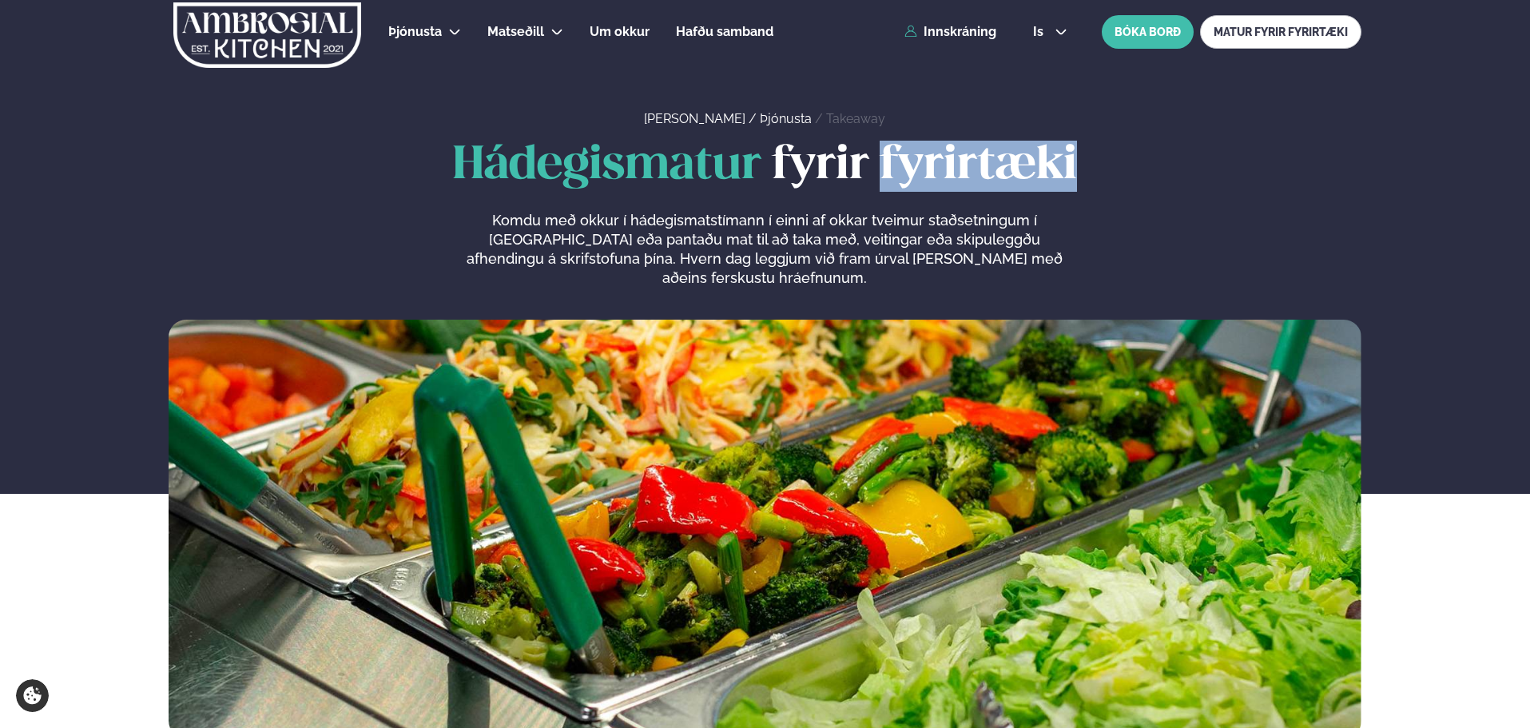
click at [960, 173] on h1 "Hádegismatur fyrir fyrirtæki" at bounding box center [765, 166] width 1193 height 51
click at [797, 169] on h1 "Hádegismatur fyrir fyrirtæki" at bounding box center [765, 166] width 1193 height 51
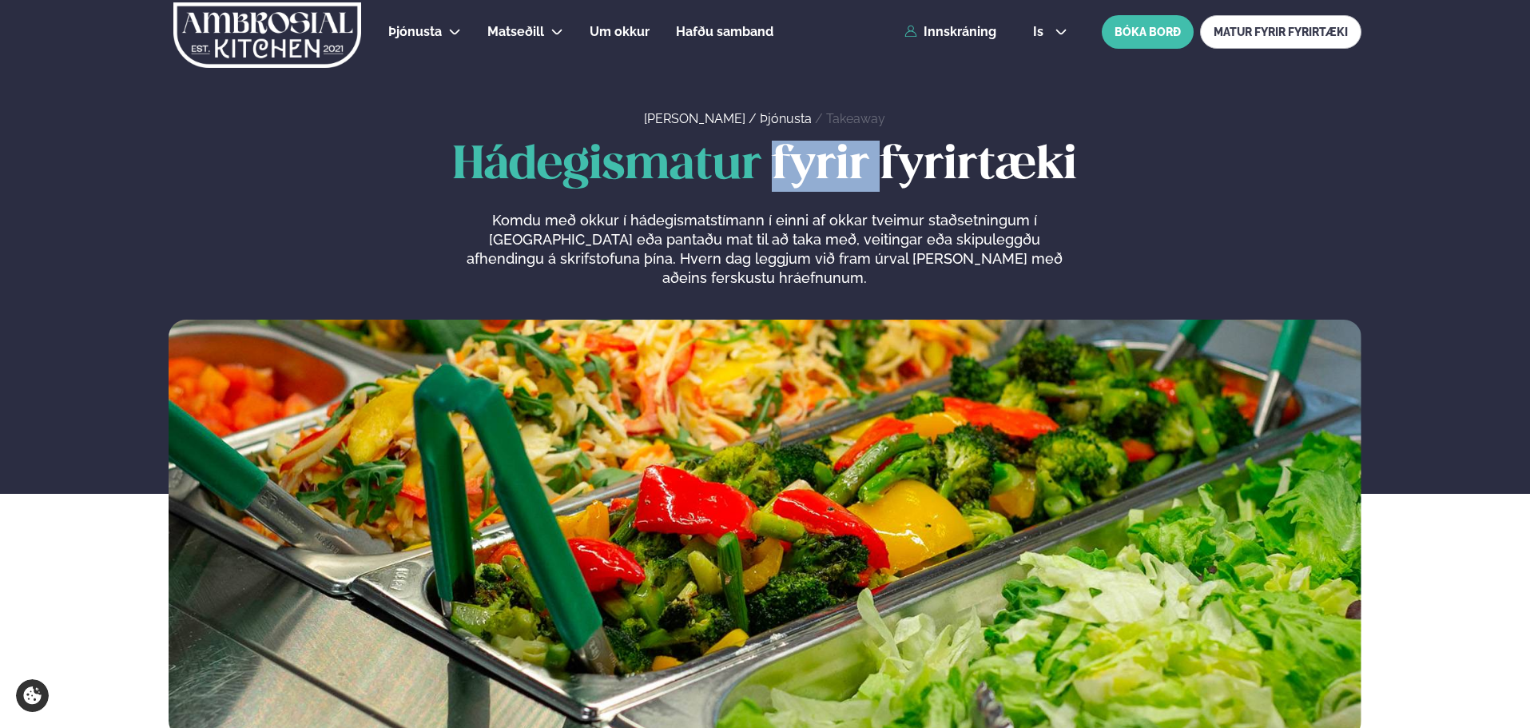
click at [797, 169] on h1 "Hádegismatur fyrir fyrirtæki" at bounding box center [765, 166] width 1193 height 51
click at [628, 169] on span "Hádegismatur" at bounding box center [607, 166] width 308 height 44
